Goal: Transaction & Acquisition: Purchase product/service

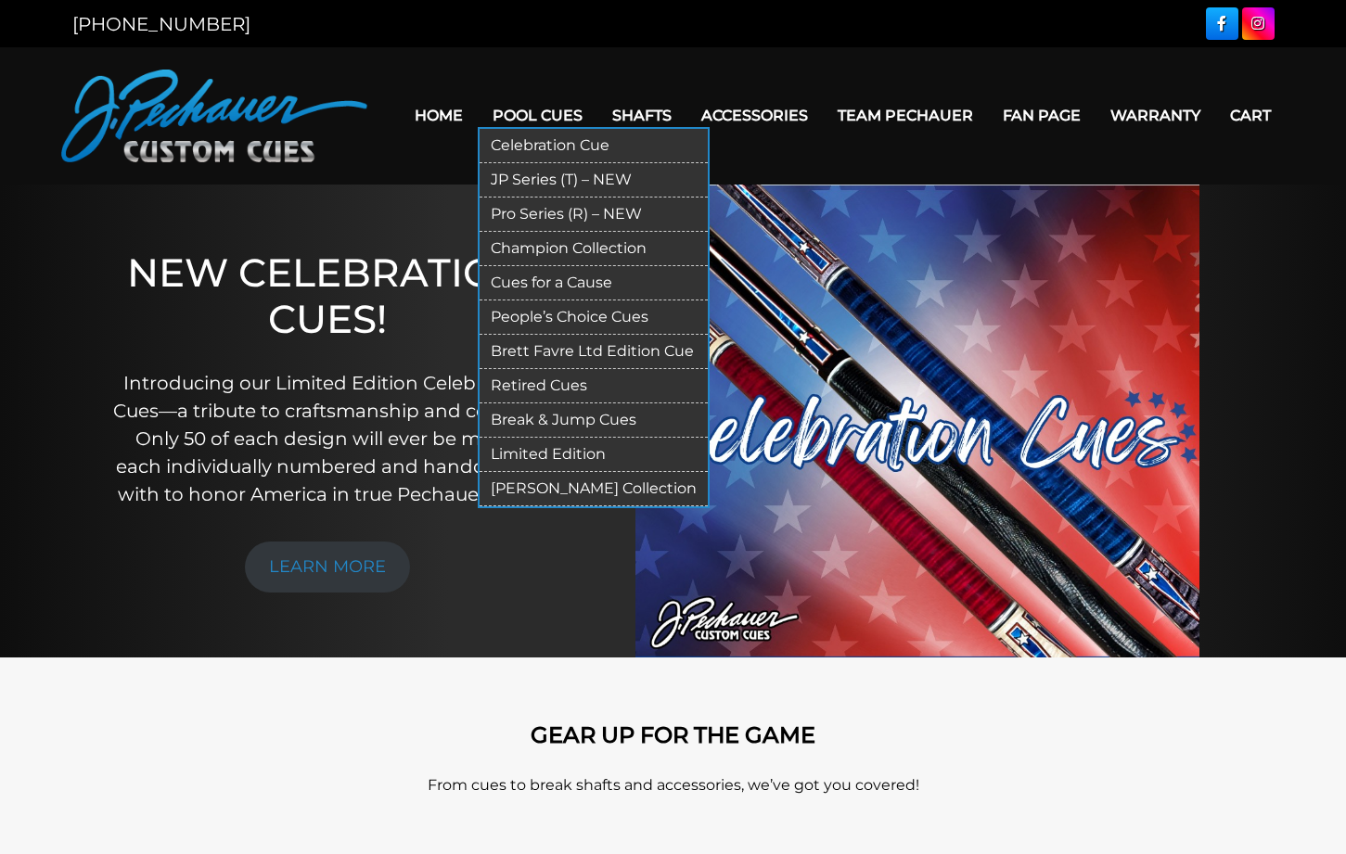
drag, startPoint x: 487, startPoint y: 214, endPoint x: 531, endPoint y: 206, distance: 44.4
click at [486, 214] on link "Pro Series (R) – NEW" at bounding box center [594, 215] width 228 height 34
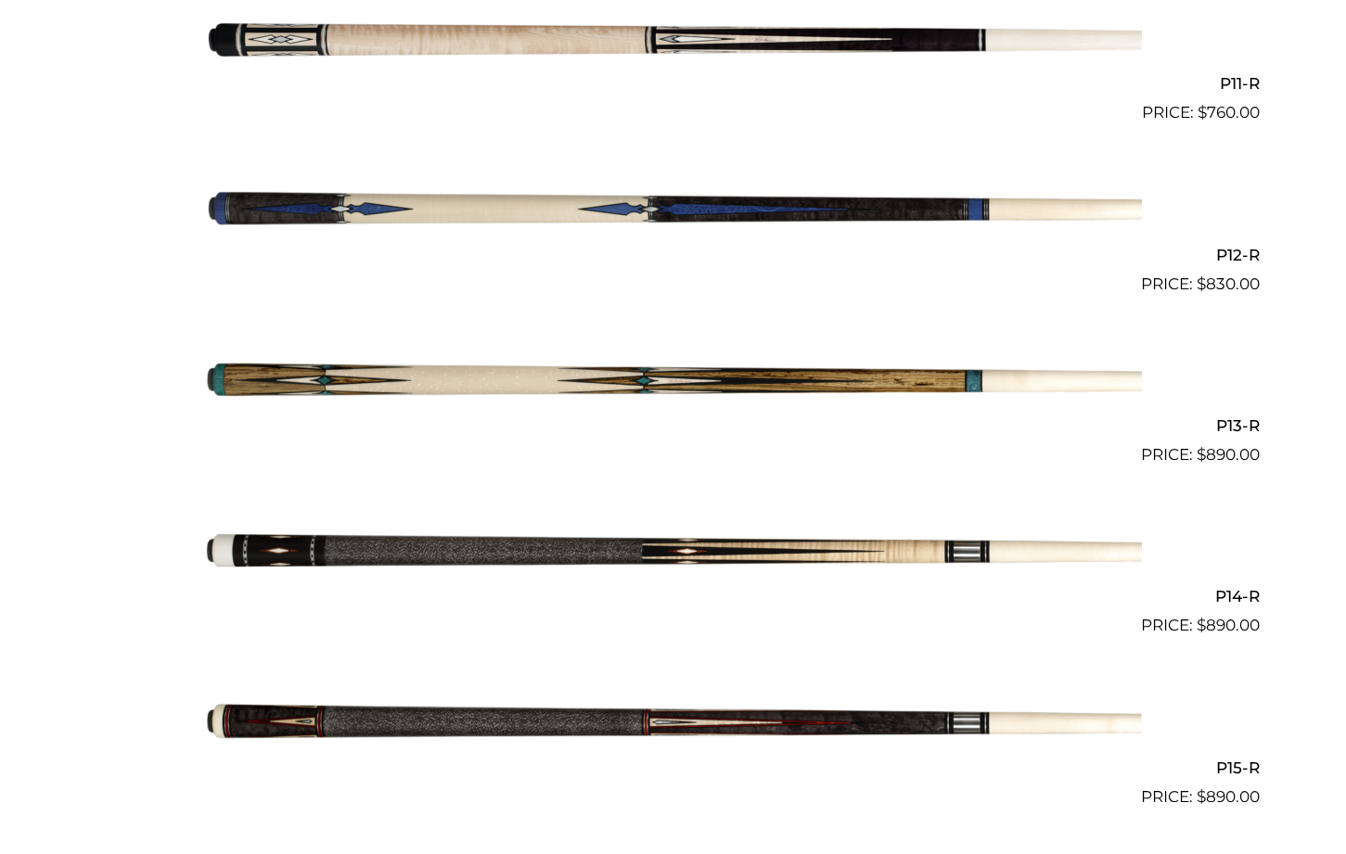
scroll to position [2271, 0]
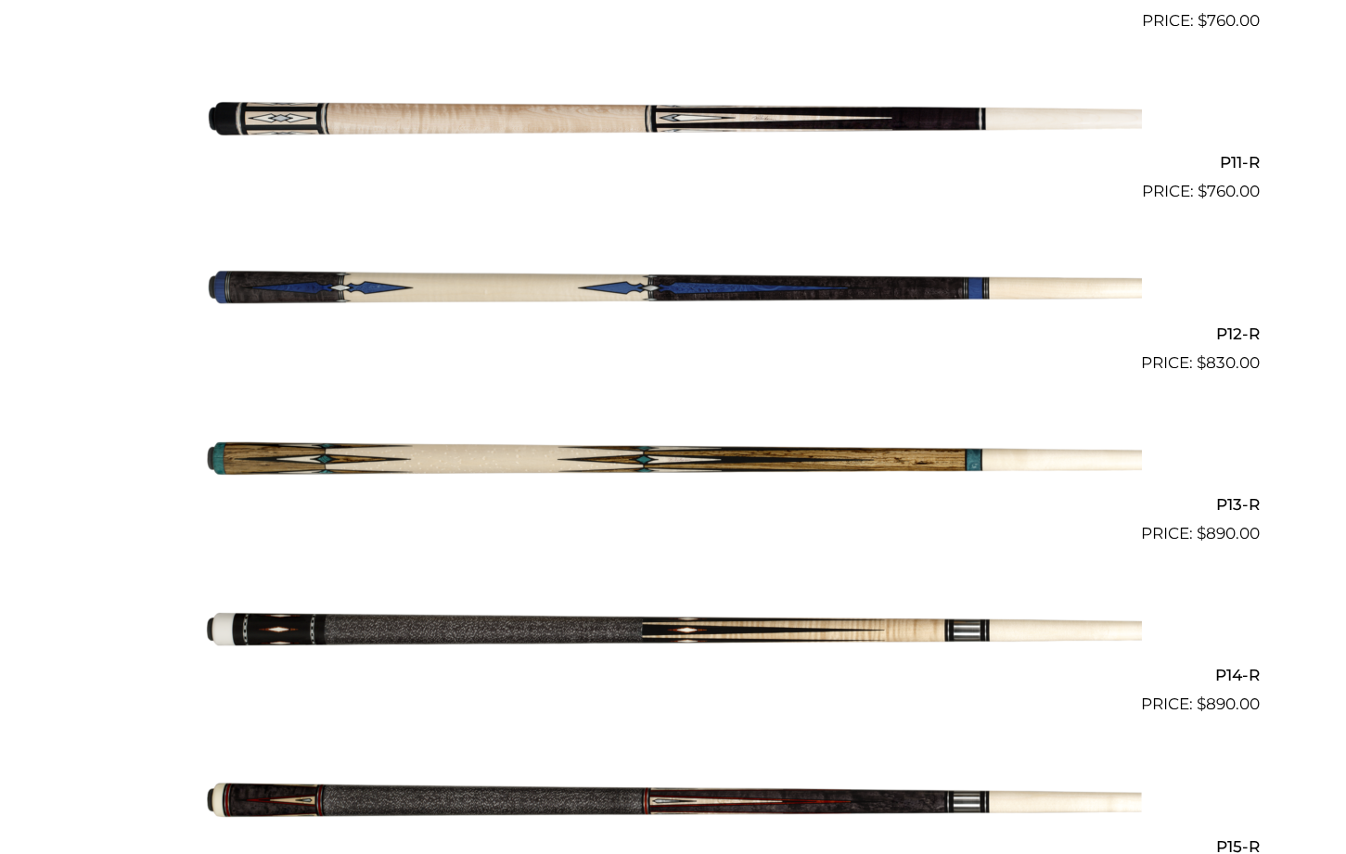
click at [479, 280] on img at bounding box center [673, 290] width 937 height 156
